Goal: Task Accomplishment & Management: Manage account settings

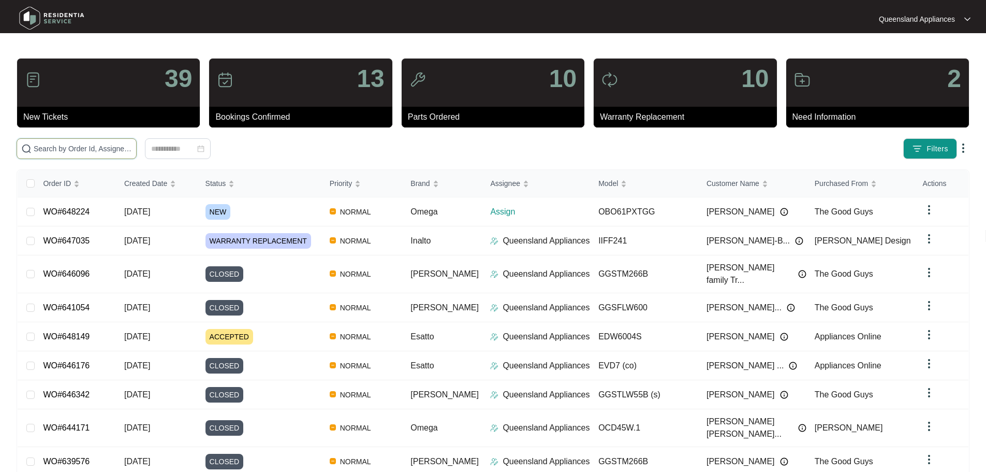
paste input "646287"
click at [132, 150] on input "text" at bounding box center [83, 148] width 98 height 11
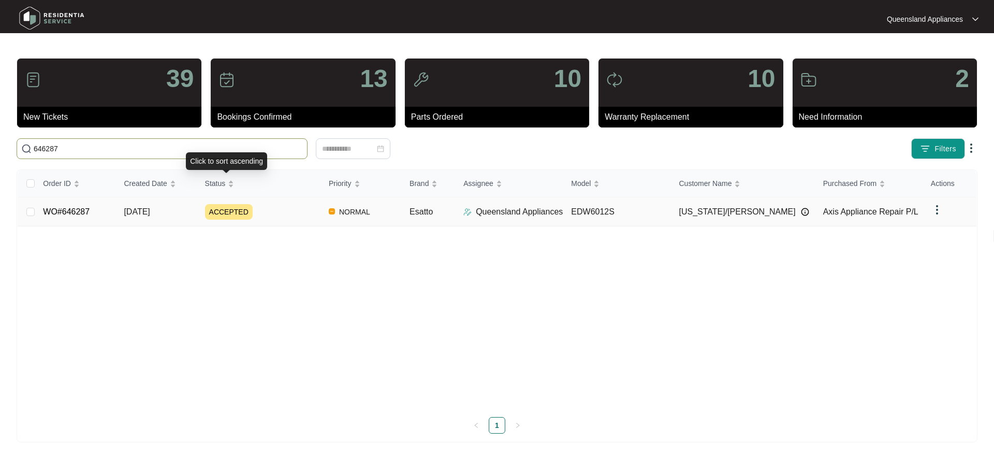
type input "646287"
click at [296, 205] on div "ACCEPTED" at bounding box center [262, 212] width 115 height 16
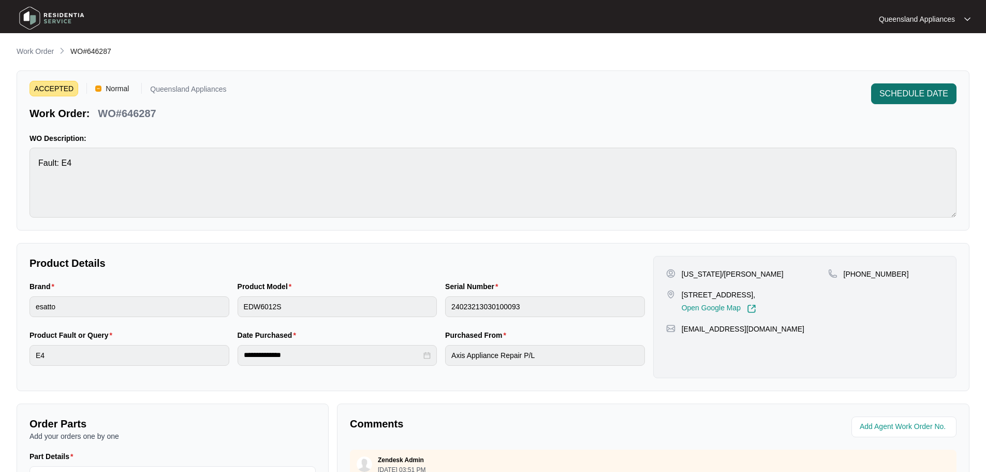
click at [948, 94] on span "SCHEDULE DATE" at bounding box center [914, 94] width 69 height 12
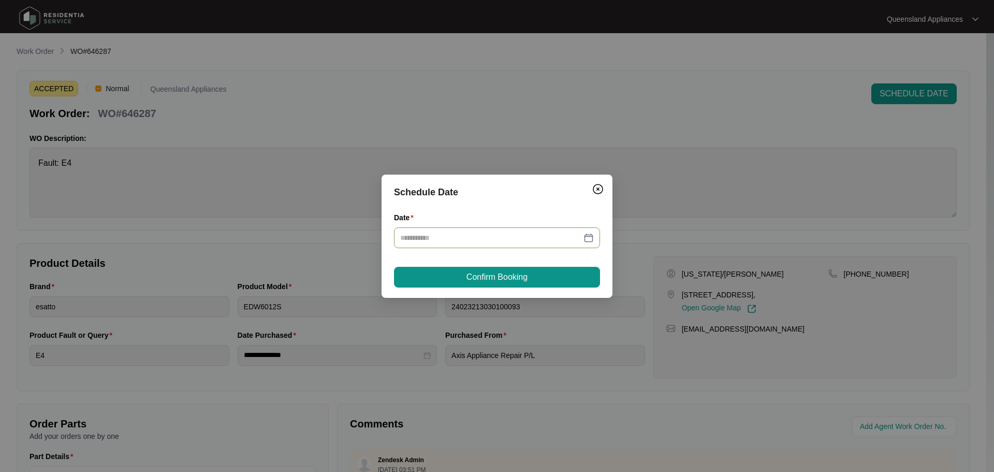
click at [563, 239] on input "Date" at bounding box center [490, 237] width 181 height 11
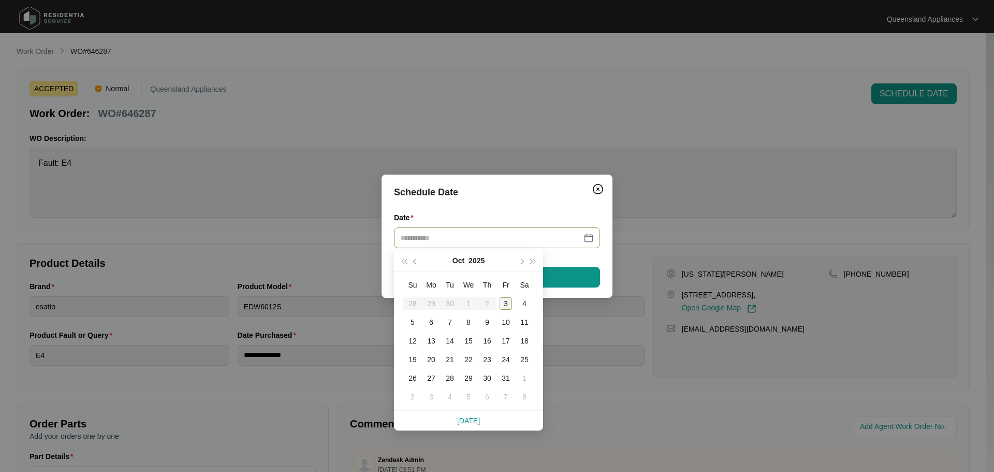
type input "**********"
click at [501, 301] on div "3" at bounding box center [506, 303] width 12 height 12
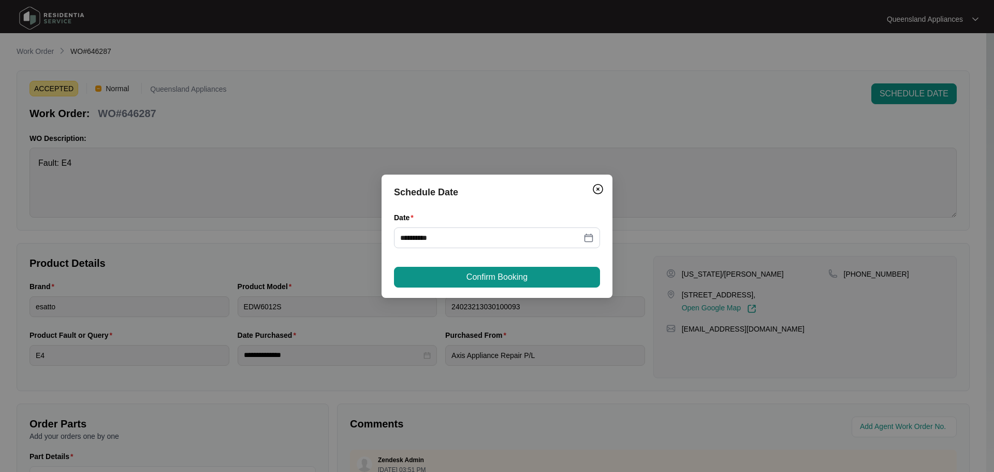
click at [490, 273] on span "Confirm Booking" at bounding box center [497, 277] width 61 height 12
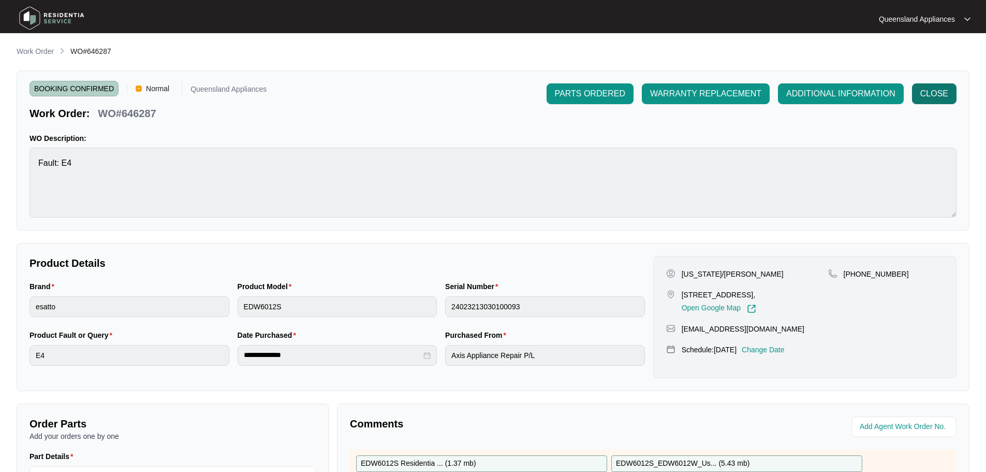
click at [955, 97] on button "CLOSE" at bounding box center [934, 93] width 45 height 21
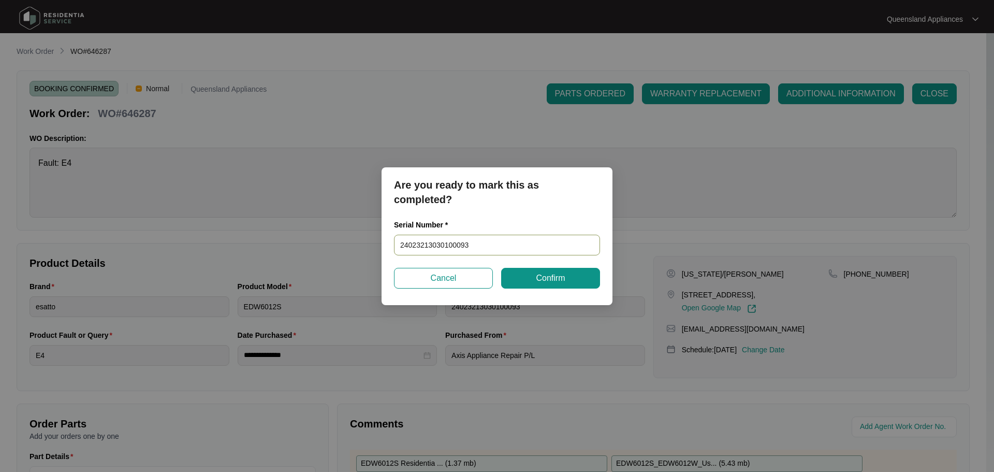
click at [467, 243] on input "24023213030100093" at bounding box center [497, 245] width 206 height 21
click at [524, 271] on button "Confirm" at bounding box center [550, 278] width 99 height 21
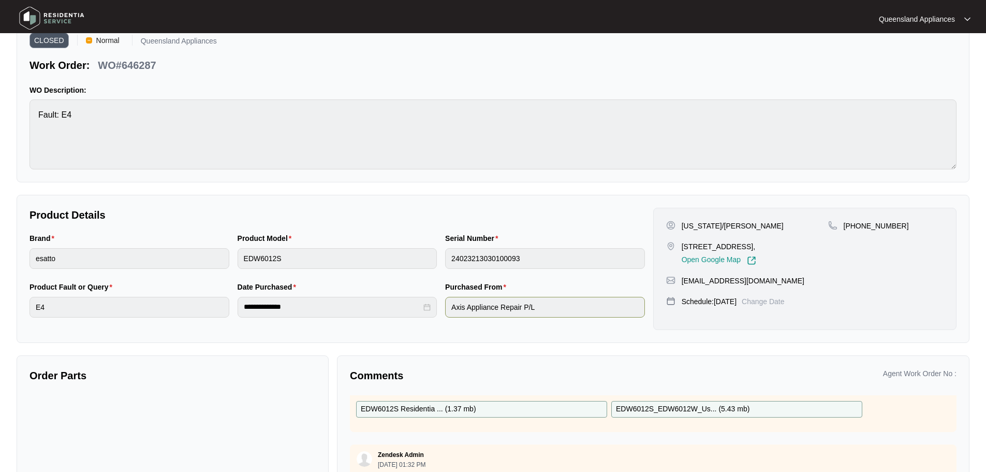
scroll to position [105, 0]
